Goal: Information Seeking & Learning: Learn about a topic

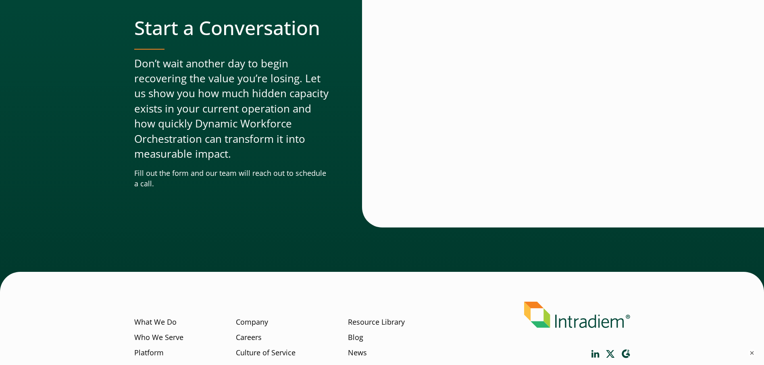
scroll to position [2352, 0]
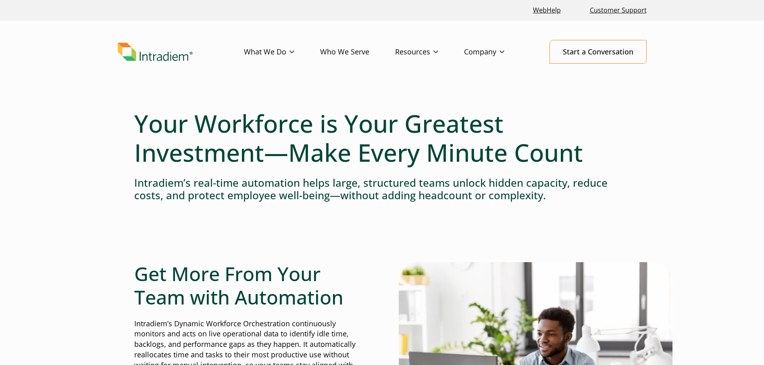
click at [561, 31] on header "Menu What We Do Platform Who We Serve Resources Blog Events & Webinars News Suc…" at bounding box center [382, 58] width 764 height 75
